Goal: Transaction & Acquisition: Purchase product/service

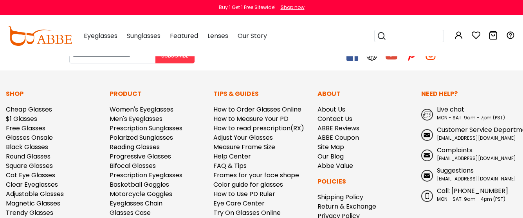
scroll to position [892, 0]
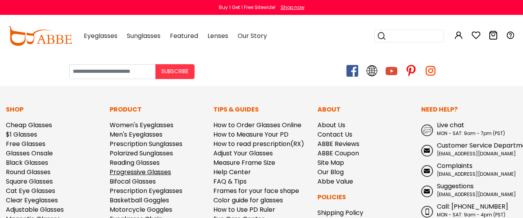
click at [124, 168] on link "Progressive Glasses" at bounding box center [140, 172] width 61 height 9
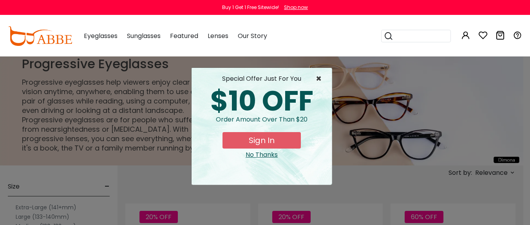
click at [318, 80] on span "×" at bounding box center [321, 78] width 10 height 9
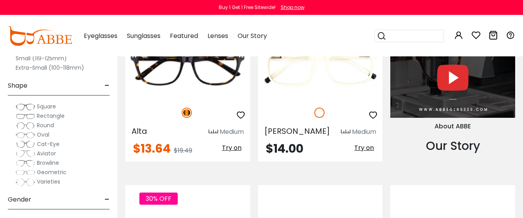
scroll to position [736, 0]
